Goal: Transaction & Acquisition: Purchase product/service

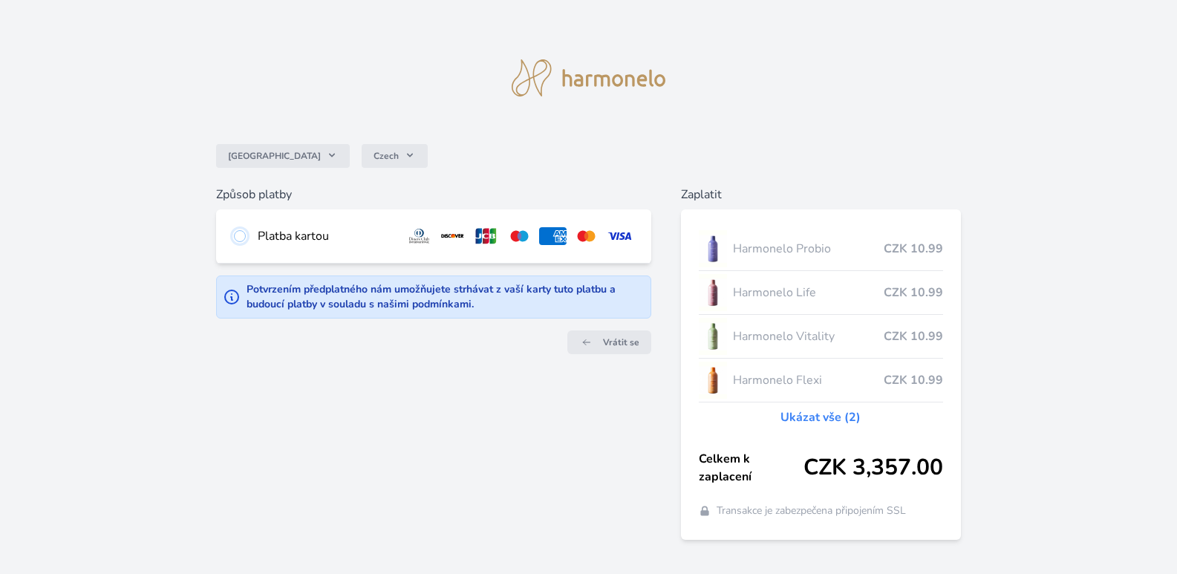
click at [244, 239] on input "radio" at bounding box center [240, 236] width 12 height 12
radio input "true"
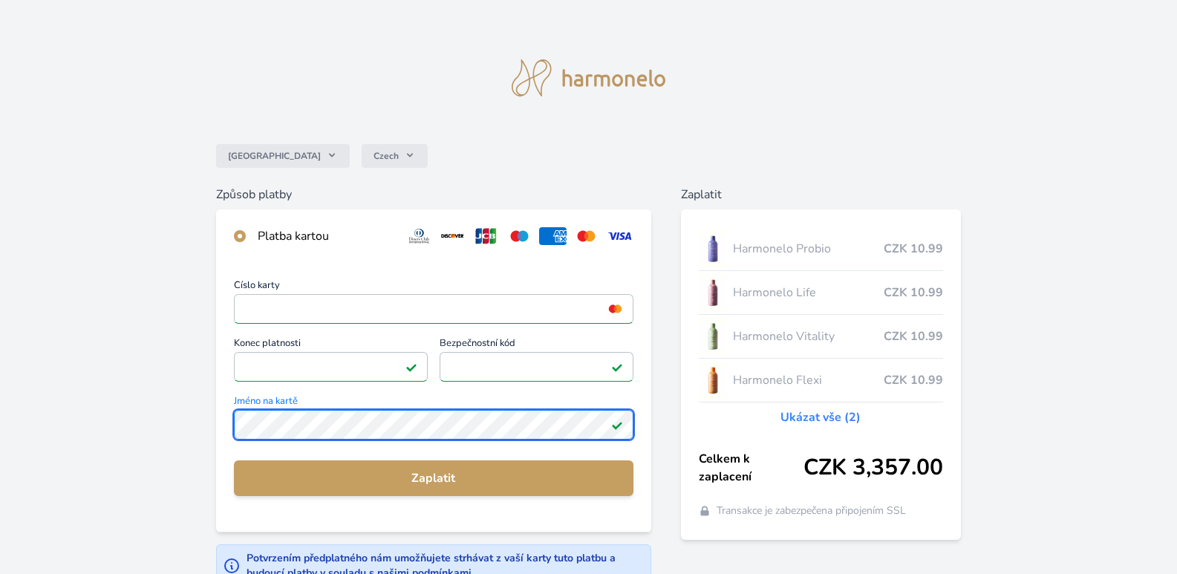
click at [216, 413] on div "Číslo karty <p>Your browser does not support iframes.</p> Konec platnosti <p>Yo…" at bounding box center [433, 397] width 435 height 269
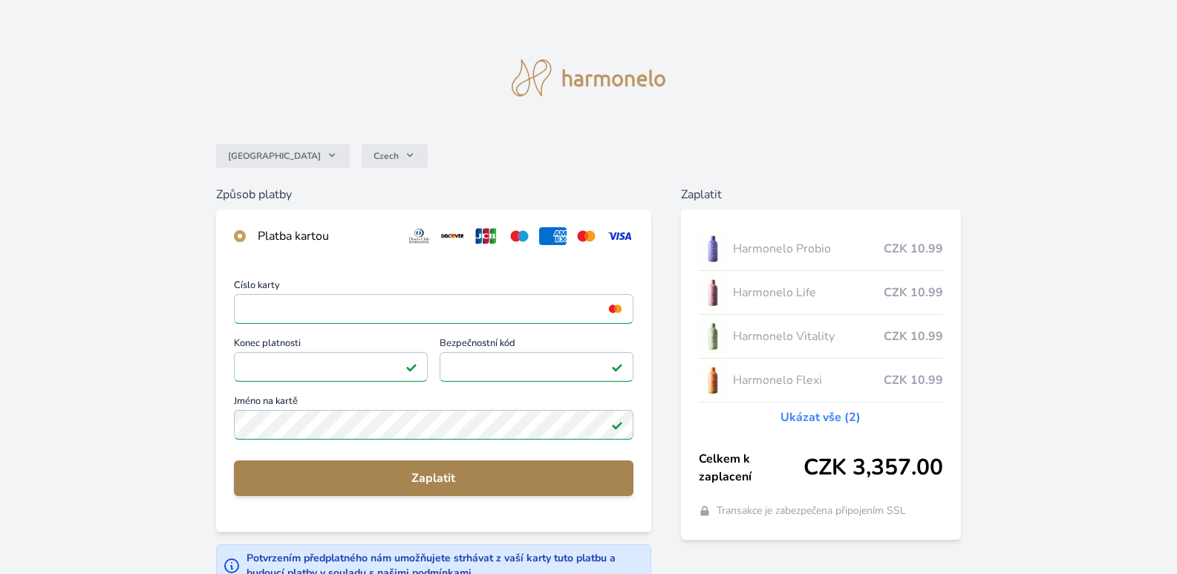
click at [448, 487] on span "Zaplatit" at bounding box center [434, 478] width 376 height 18
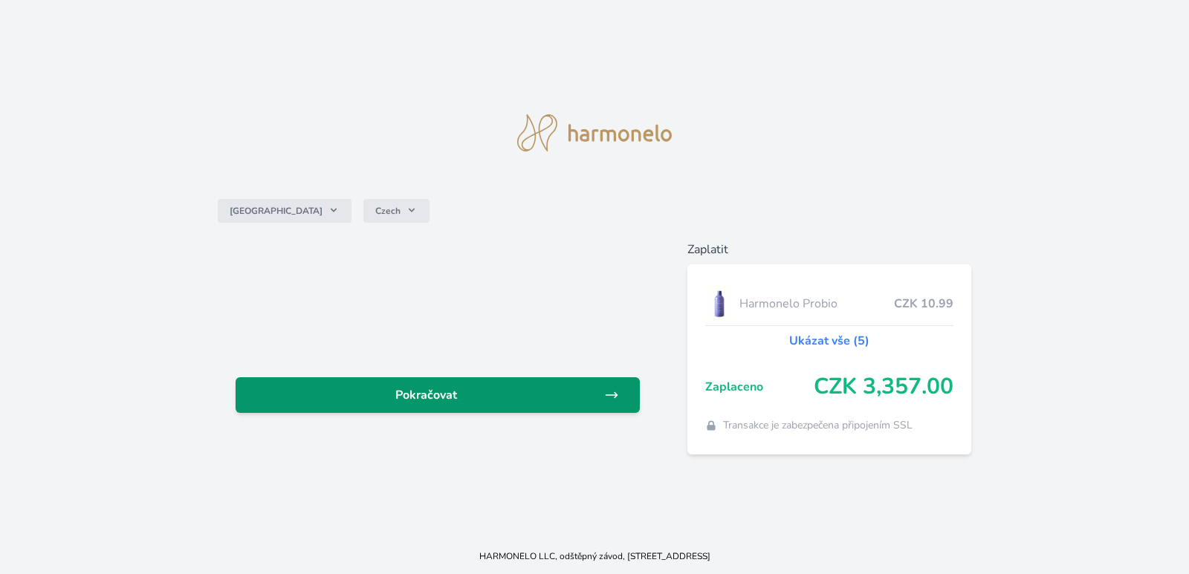
click at [438, 395] on span "Pokračovat" at bounding box center [425, 395] width 357 height 18
